Goal: Obtain resource: Download file/media

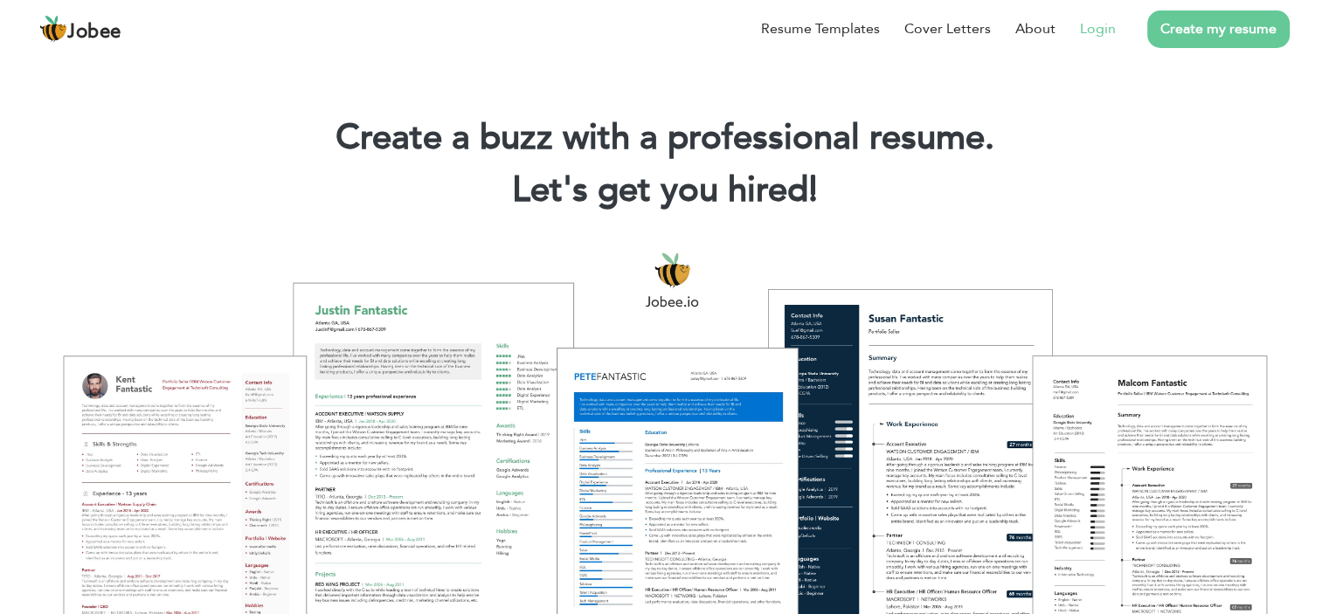
click at [1087, 30] on link "Login" at bounding box center [1098, 28] width 36 height 21
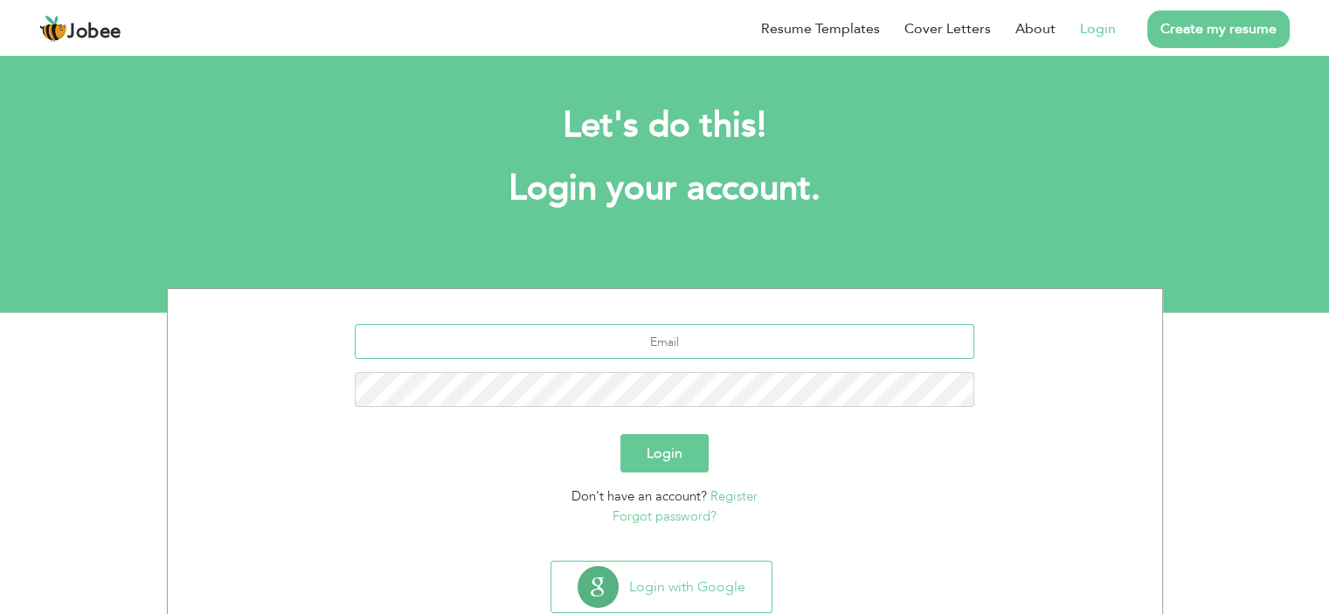
click at [689, 342] on input "text" at bounding box center [664, 341] width 619 height 35
type input "[EMAIL_ADDRESS][DOMAIN_NAME]"
click at [620, 434] on button "Login" at bounding box center [664, 453] width 88 height 38
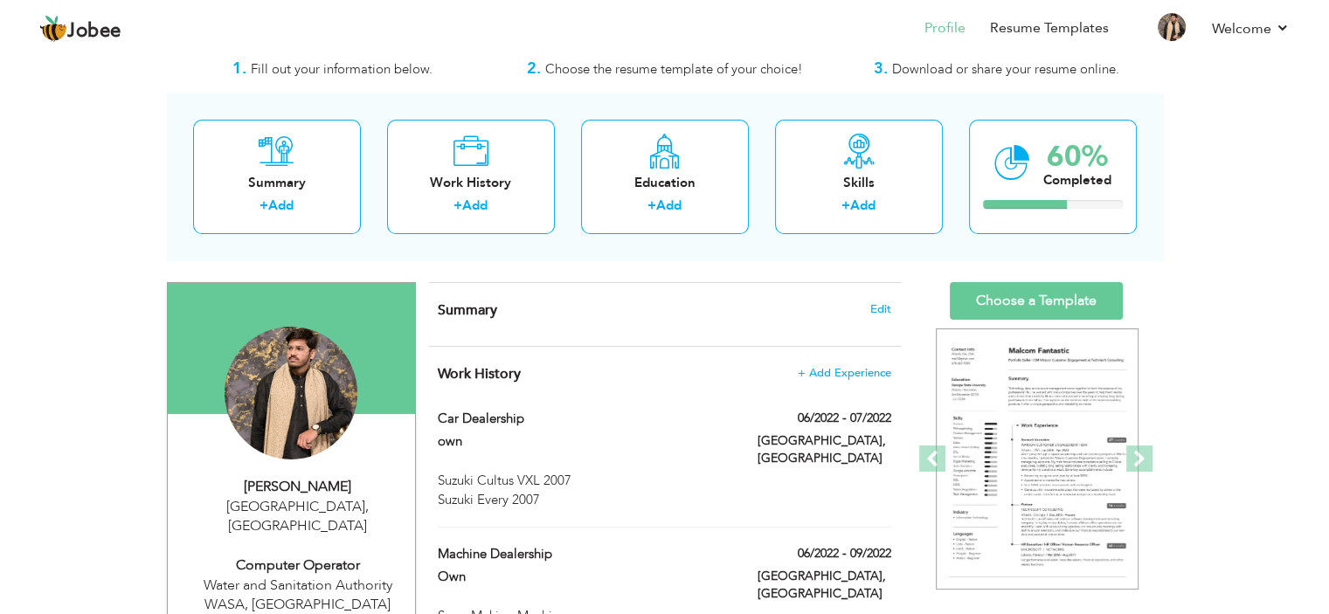
scroll to position [87, 0]
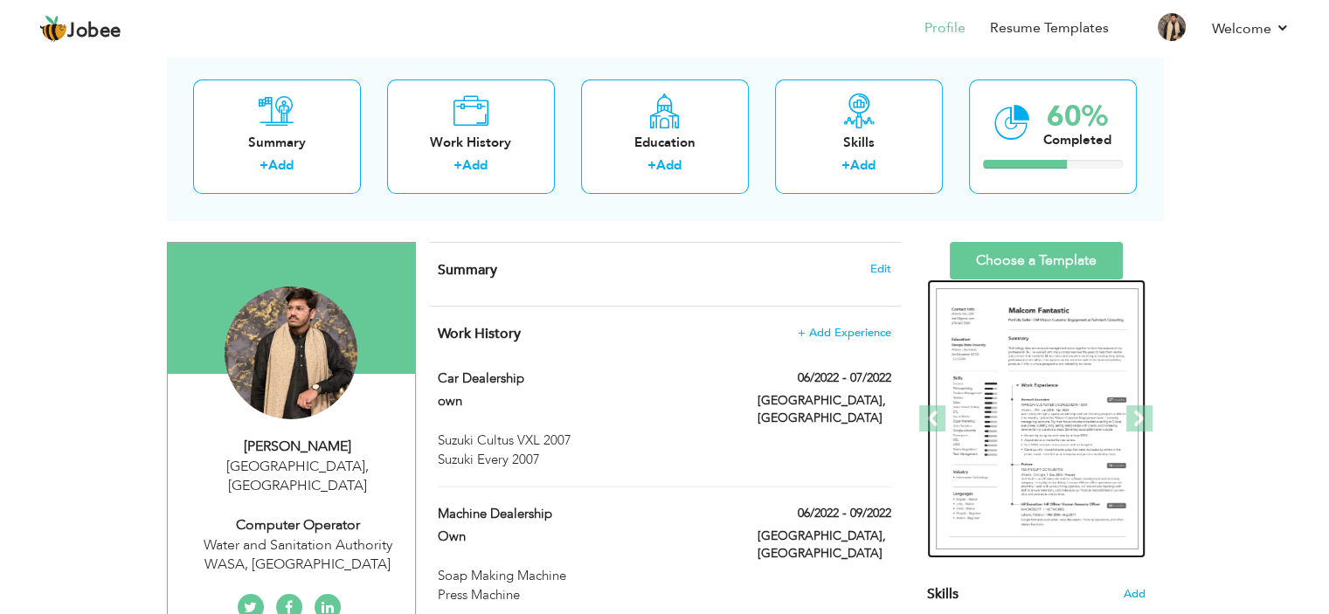
click at [1055, 353] on img at bounding box center [1037, 419] width 203 height 262
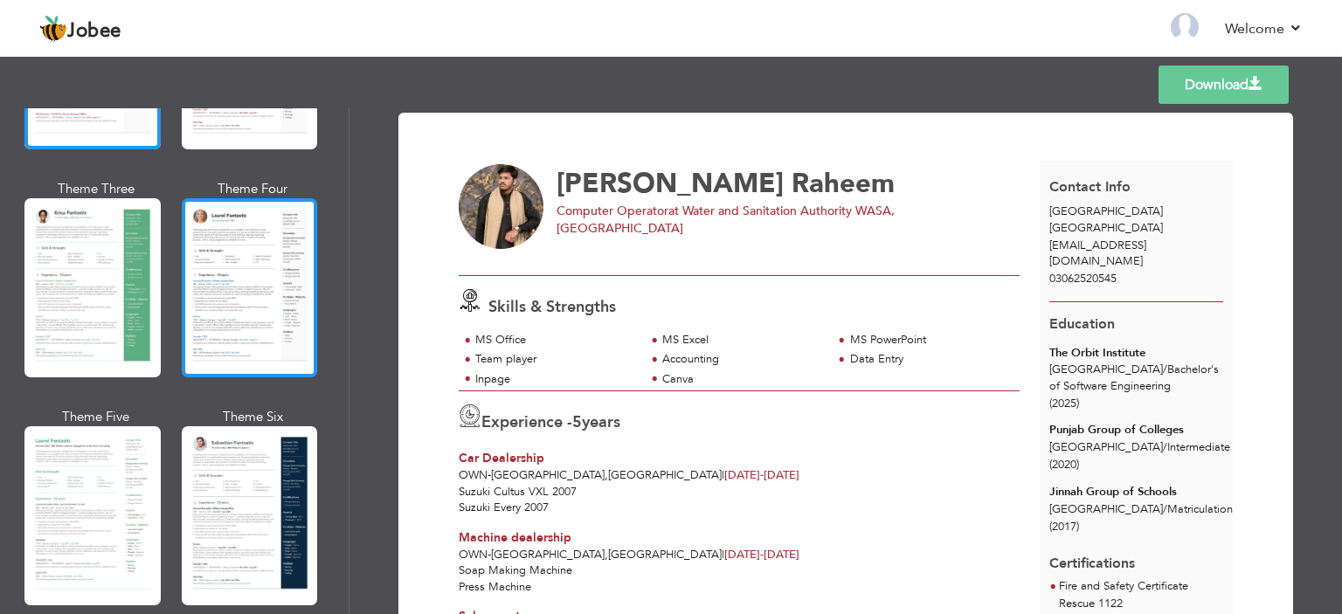
scroll to position [349, 0]
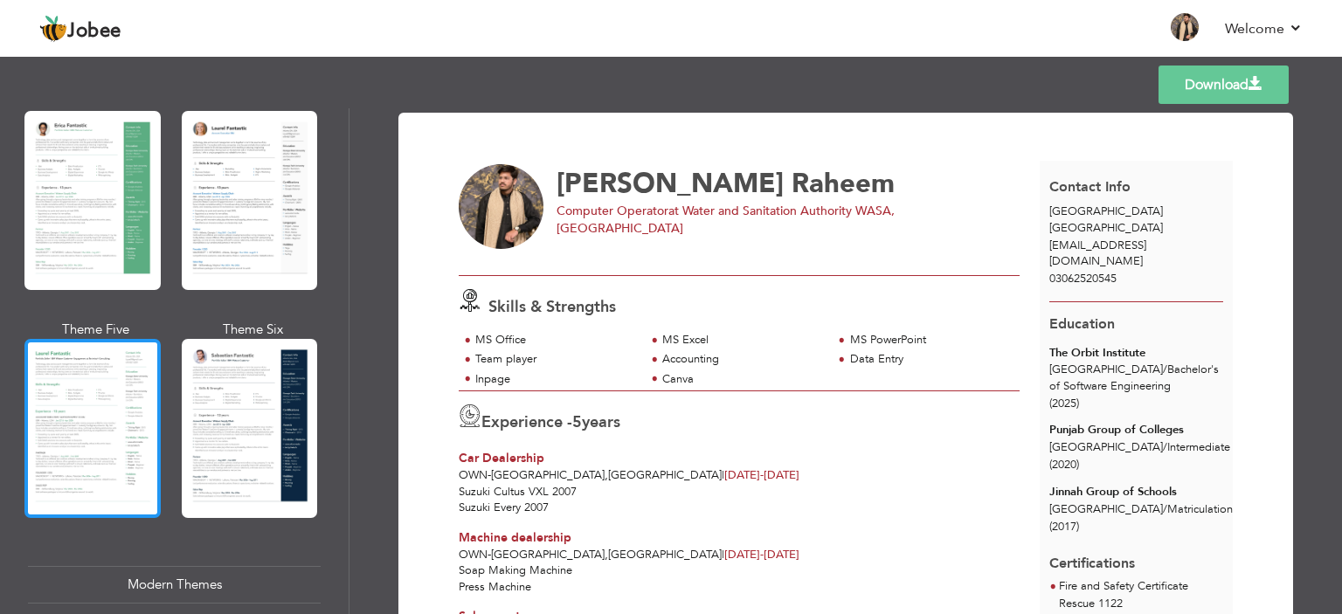
click at [115, 380] on div at bounding box center [92, 428] width 136 height 179
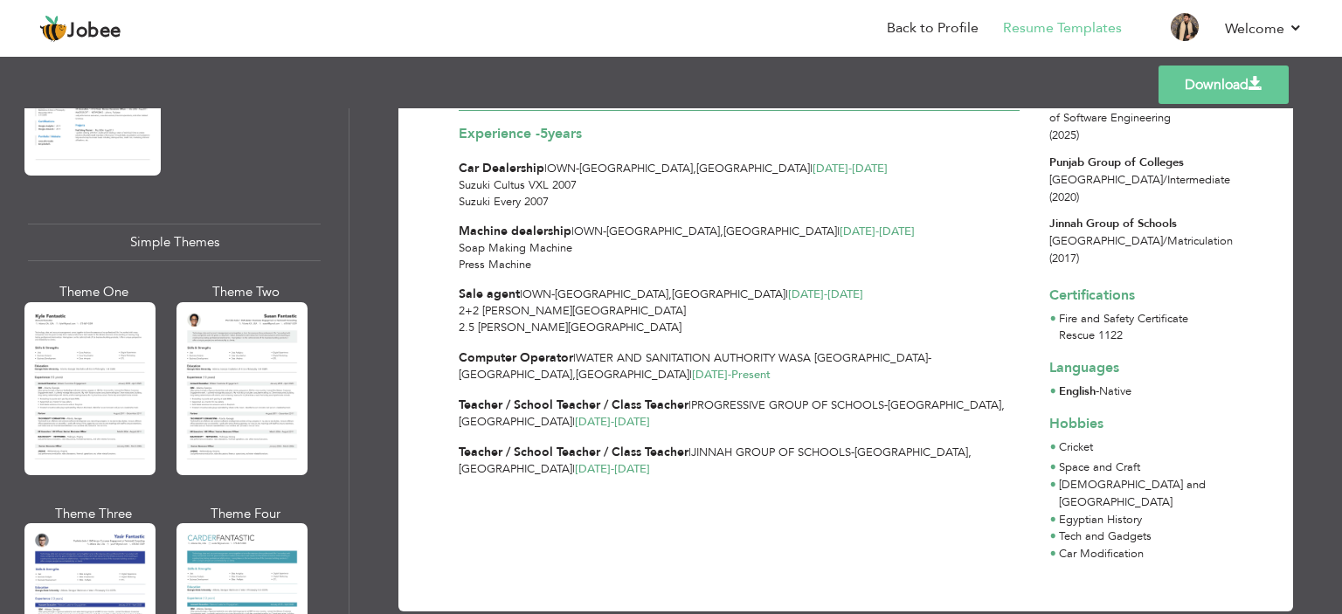
scroll to position [2971, 0]
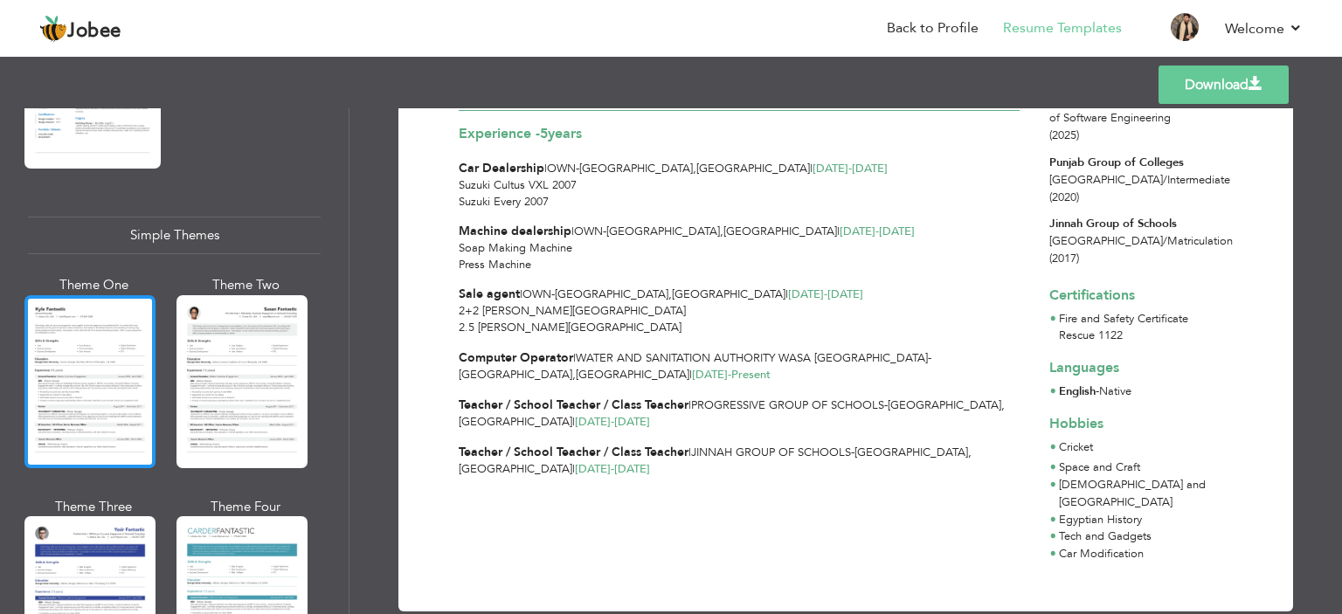
click at [142, 369] on div at bounding box center [89, 381] width 131 height 173
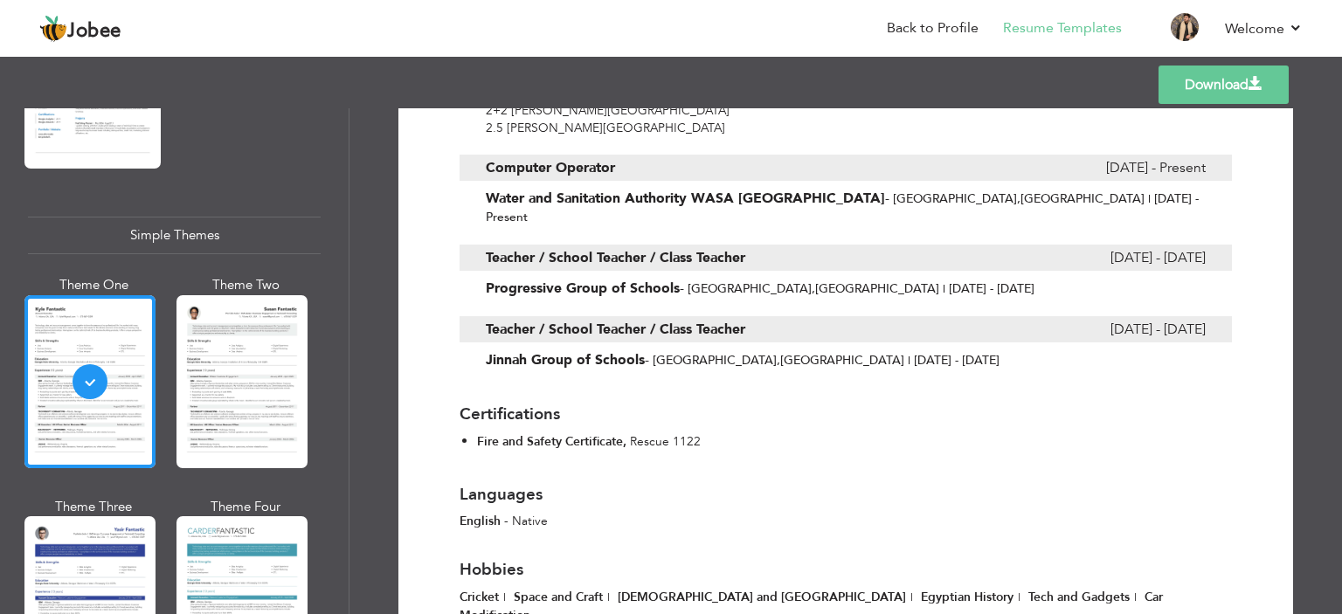
scroll to position [795, 0]
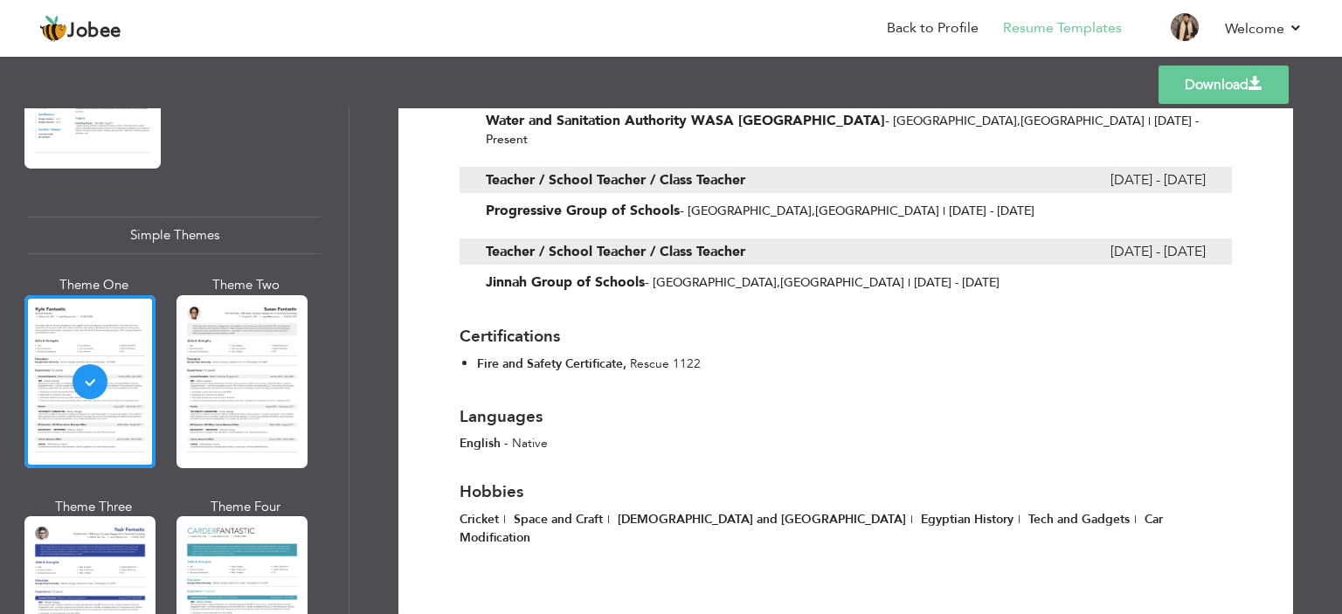
click at [1207, 94] on link "Download" at bounding box center [1224, 85] width 130 height 38
